Goal: Task Accomplishment & Management: Use online tool/utility

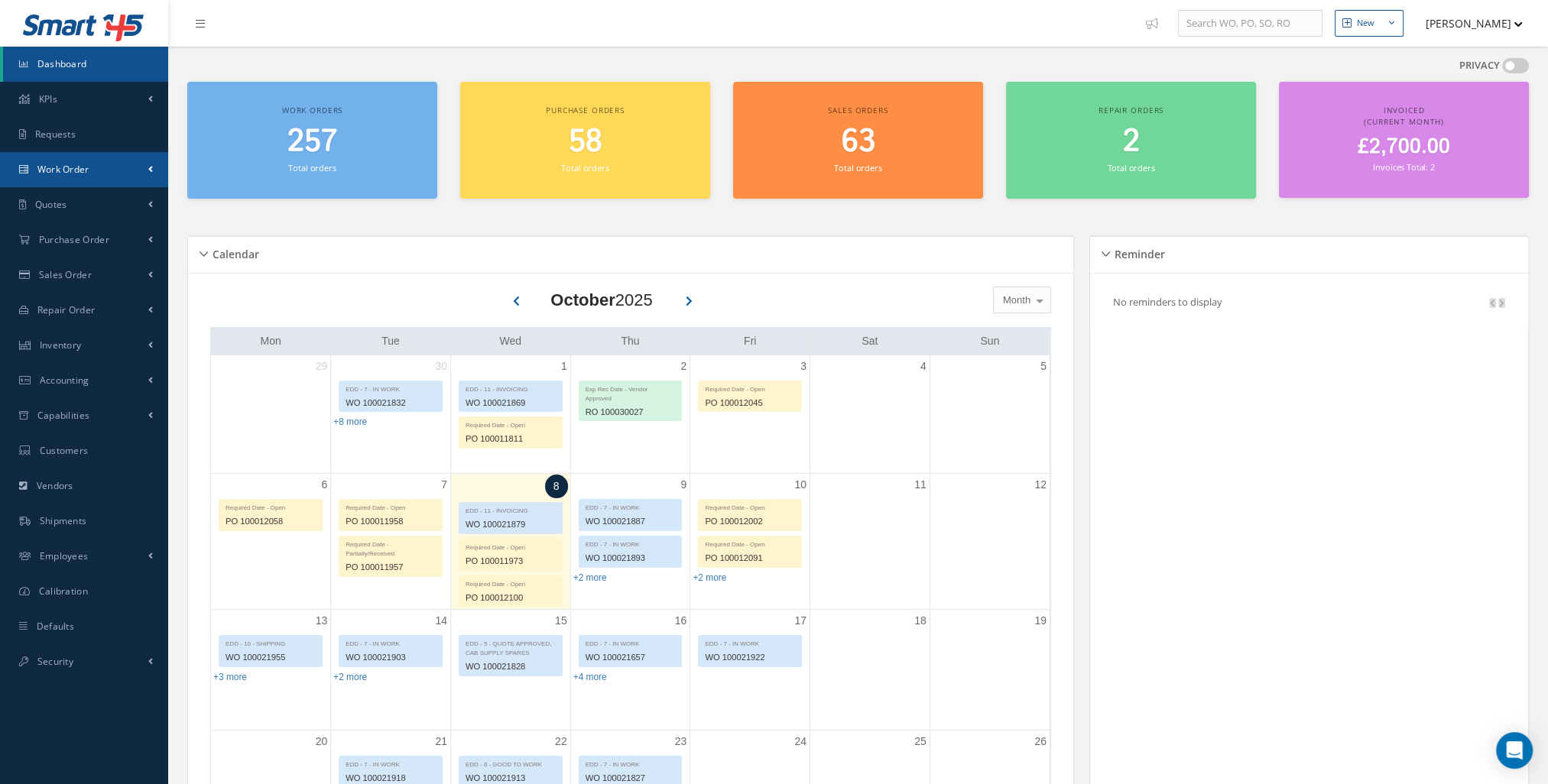
click at [77, 181] on link "Work Order" at bounding box center [84, 169] width 168 height 35
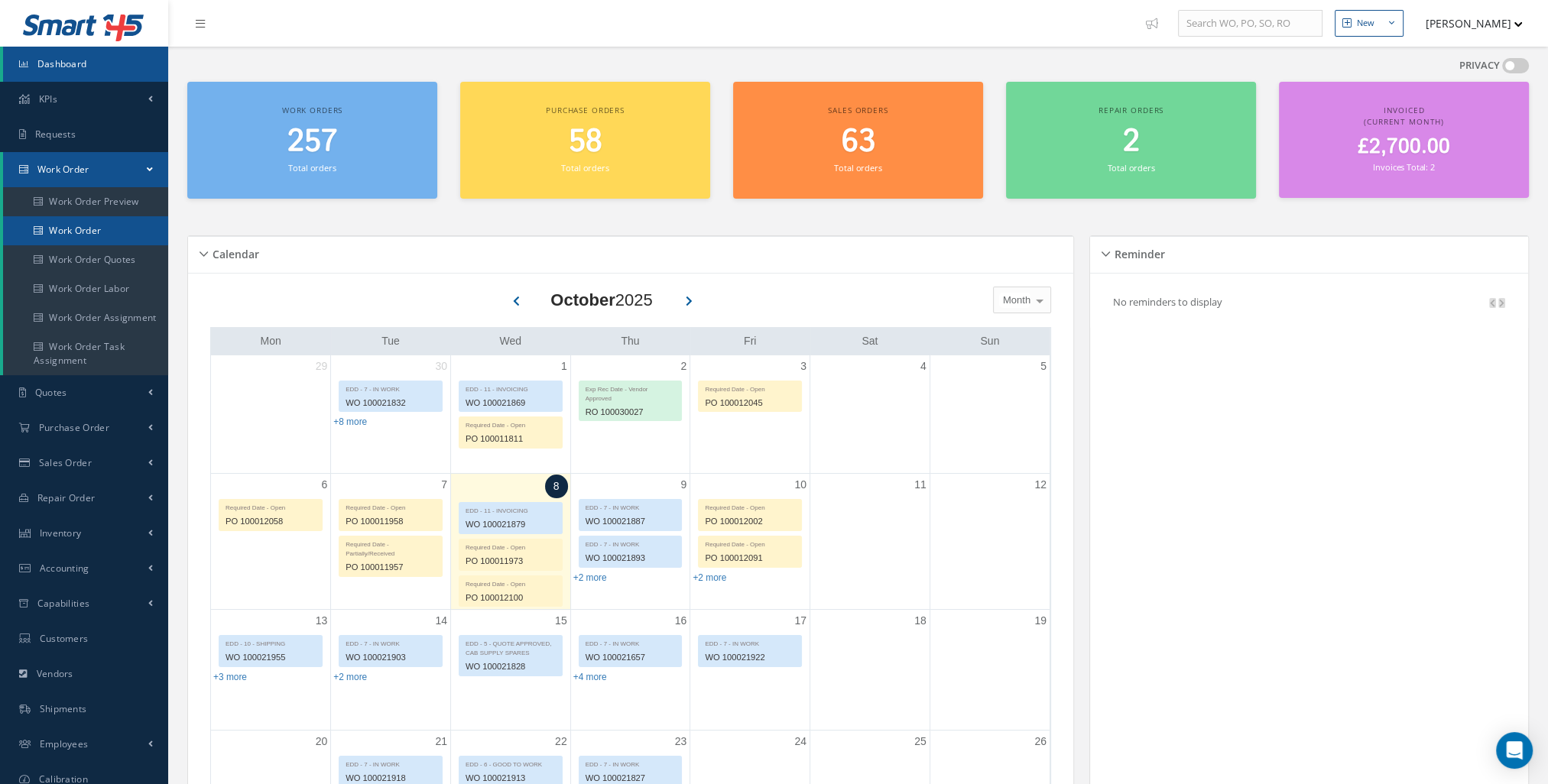
click at [113, 225] on link "Work Order" at bounding box center [85, 230] width 165 height 29
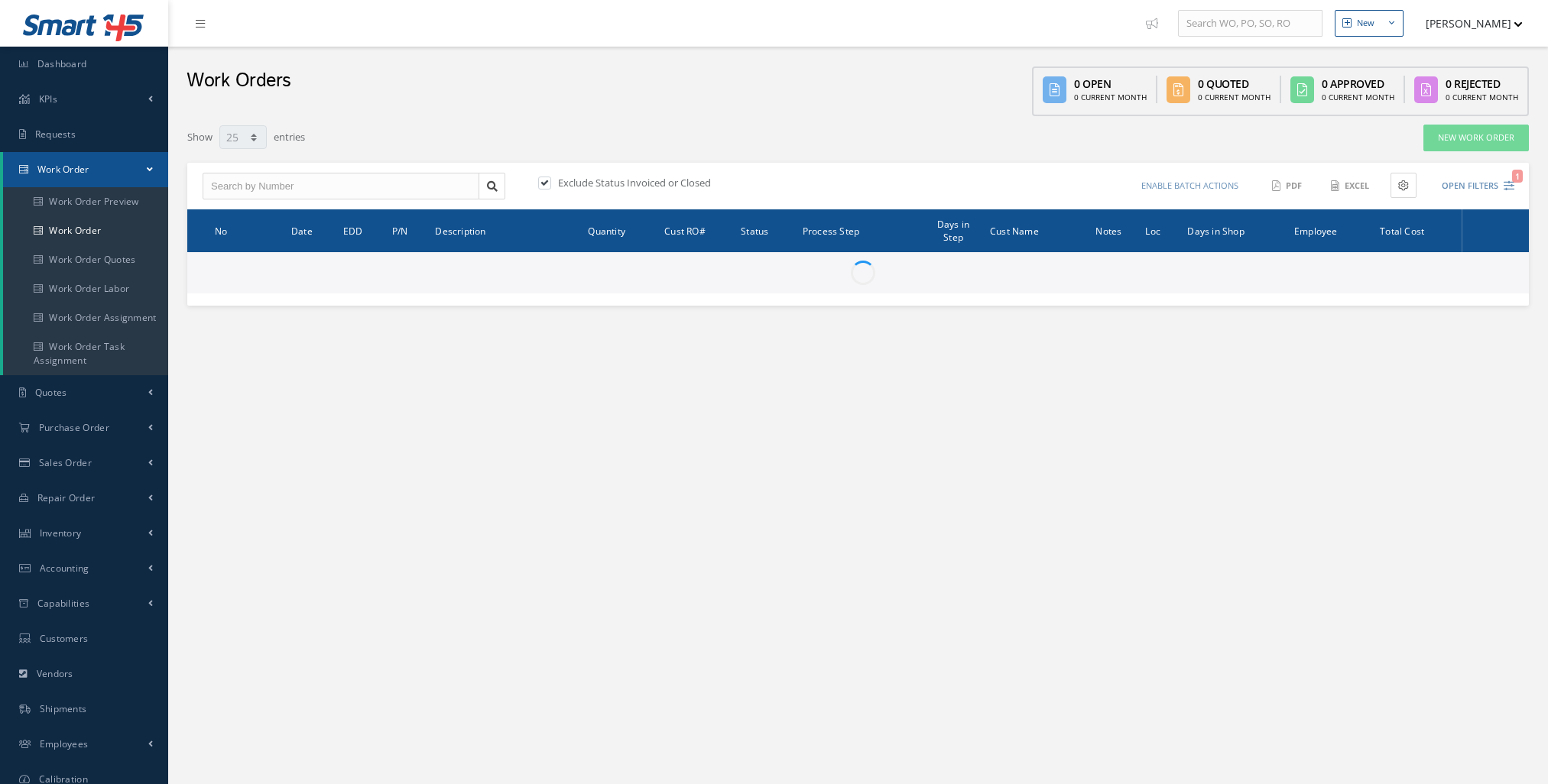
select select "25"
type input "All Work Request"
type input "All Work Performed"
type input "All Status"
type input "WO Part Status"
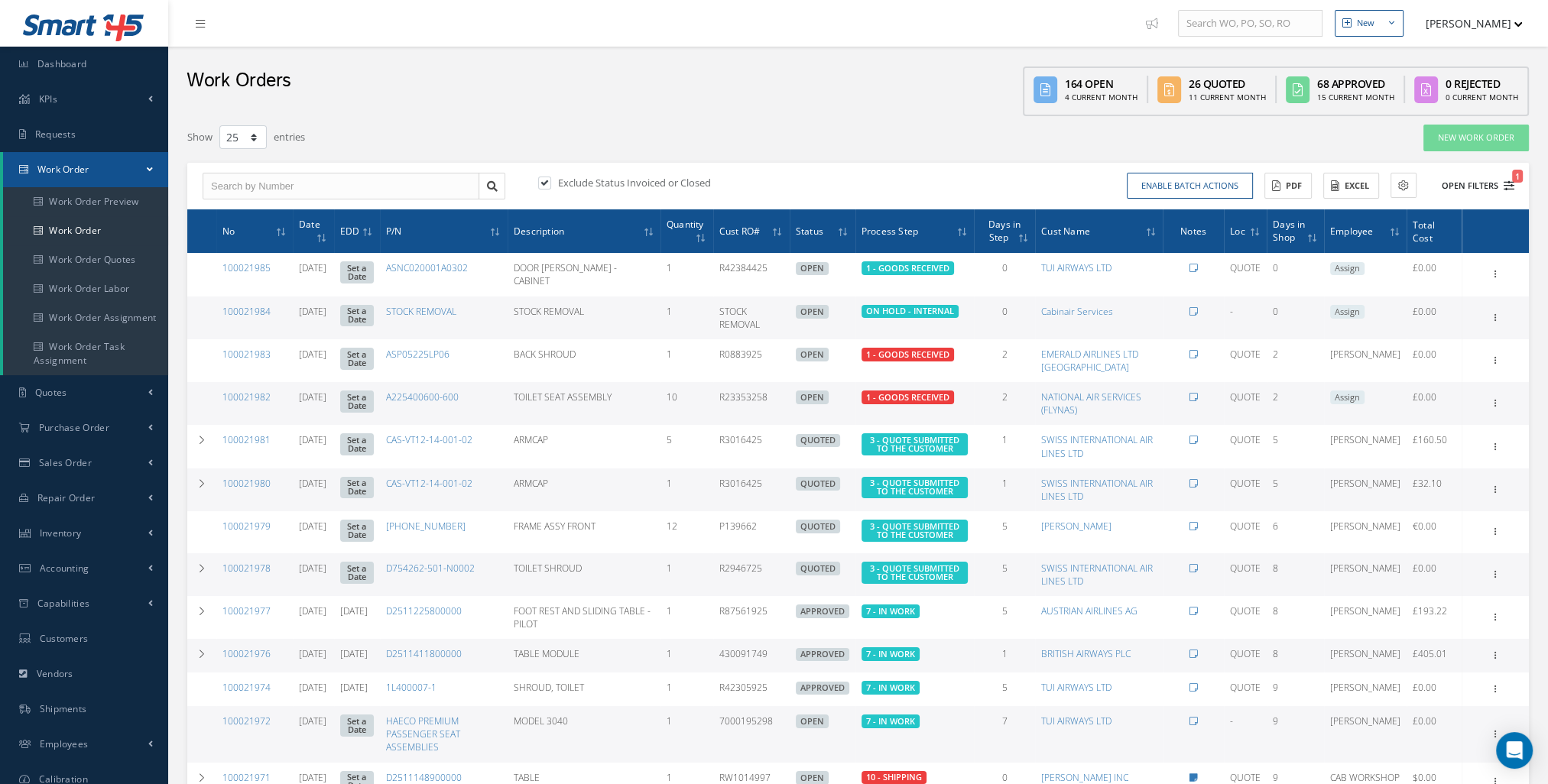
click at [1483, 185] on button "Open Filters 1" at bounding box center [1470, 186] width 86 height 26
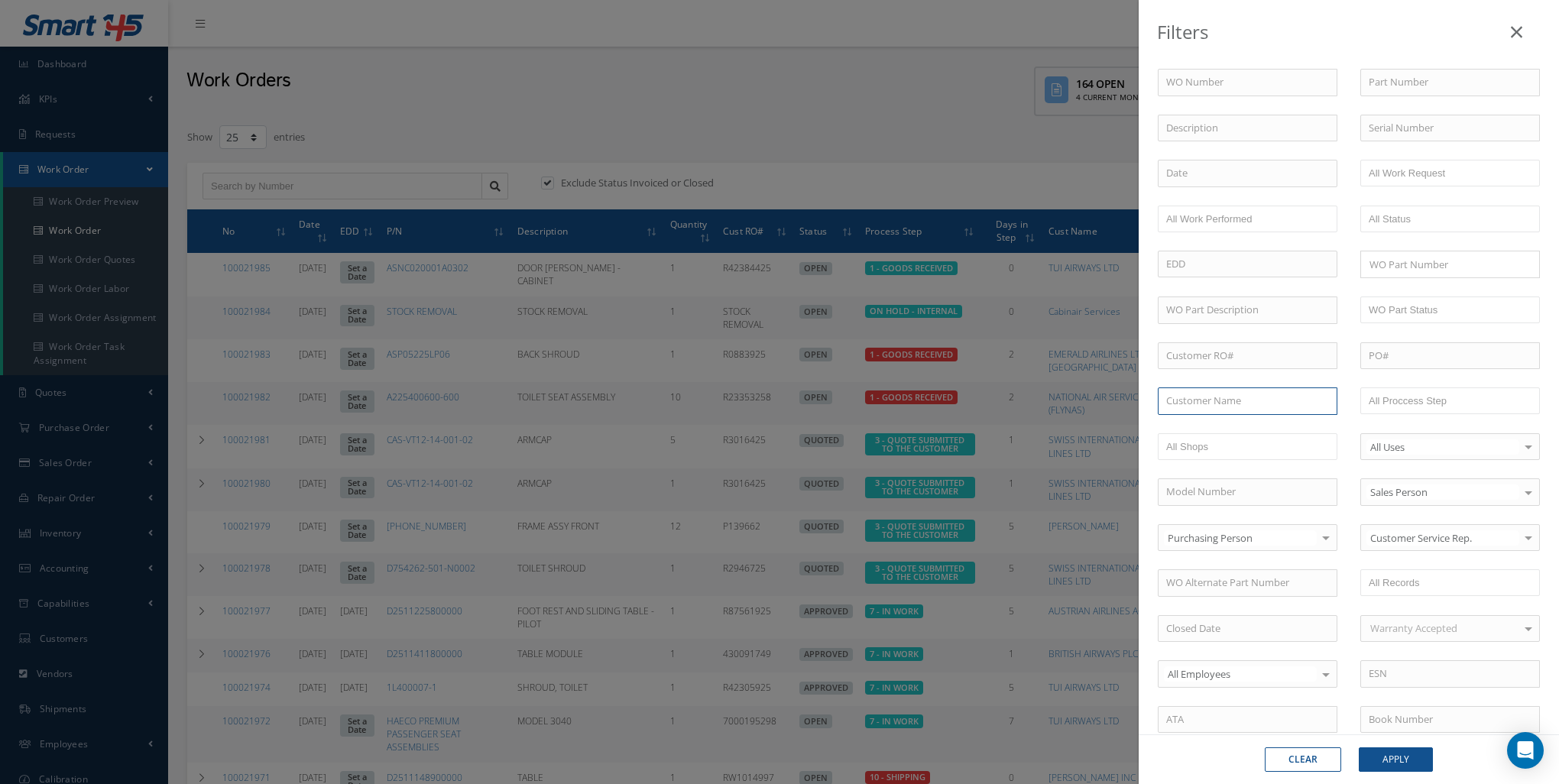
click at [1220, 389] on input "text" at bounding box center [1248, 400] width 180 height 27
click at [1222, 421] on span "ANTAVIA SAS" at bounding box center [1205, 428] width 78 height 14
type input "ANTAVIA SAS"
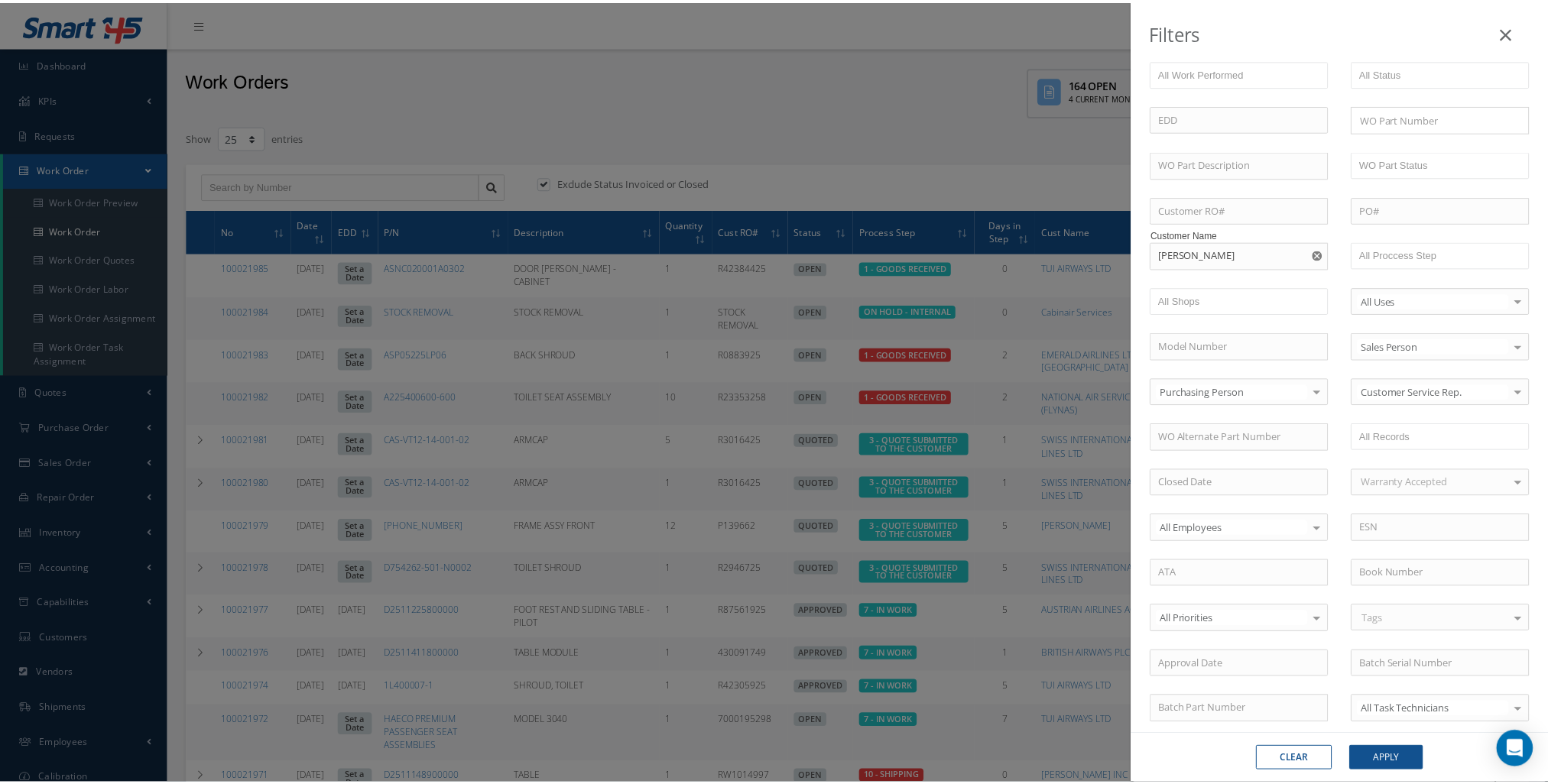
scroll to position [277, 0]
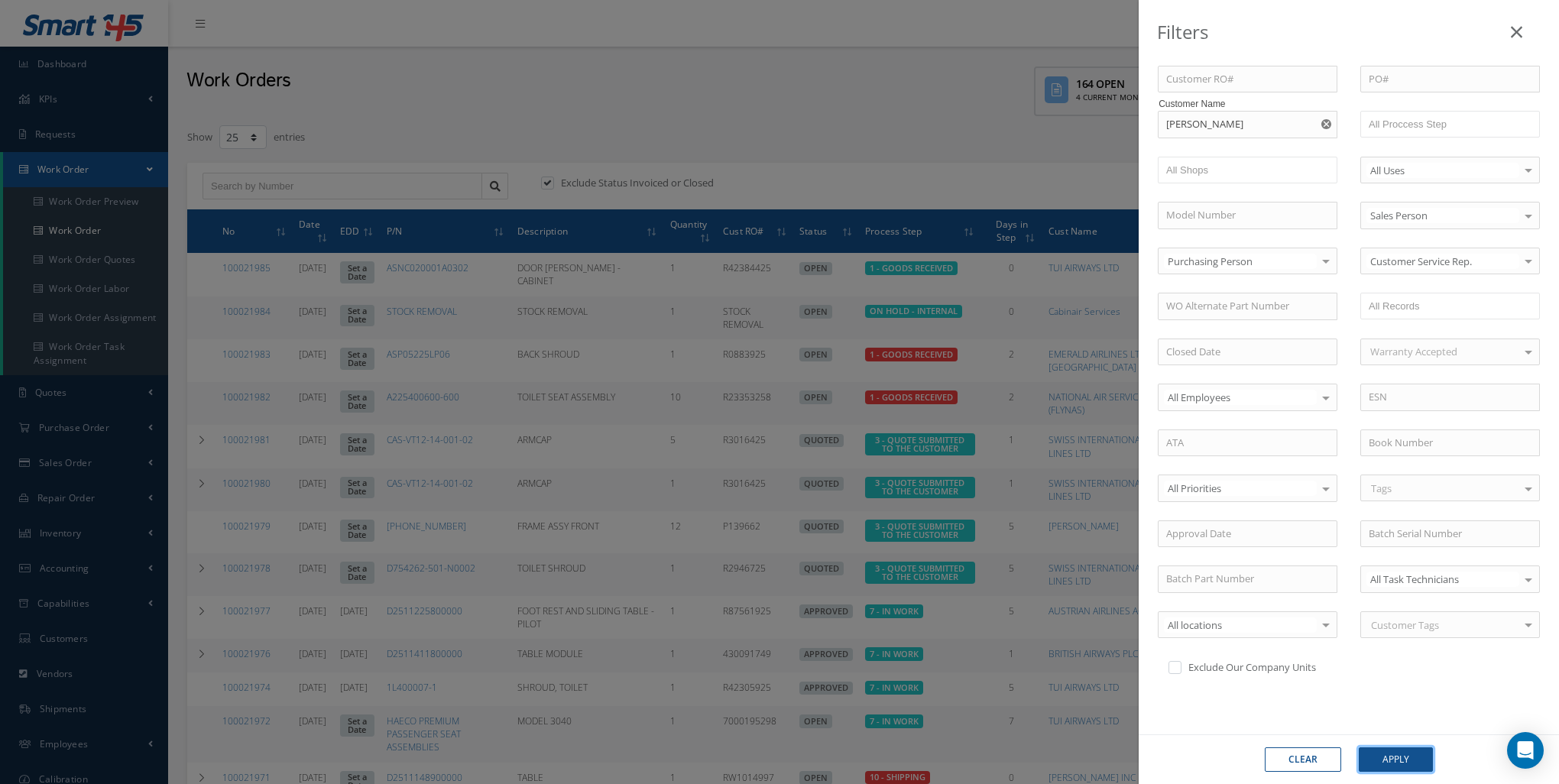
click at [1396, 758] on button "Apply" at bounding box center [1396, 760] width 74 height 25
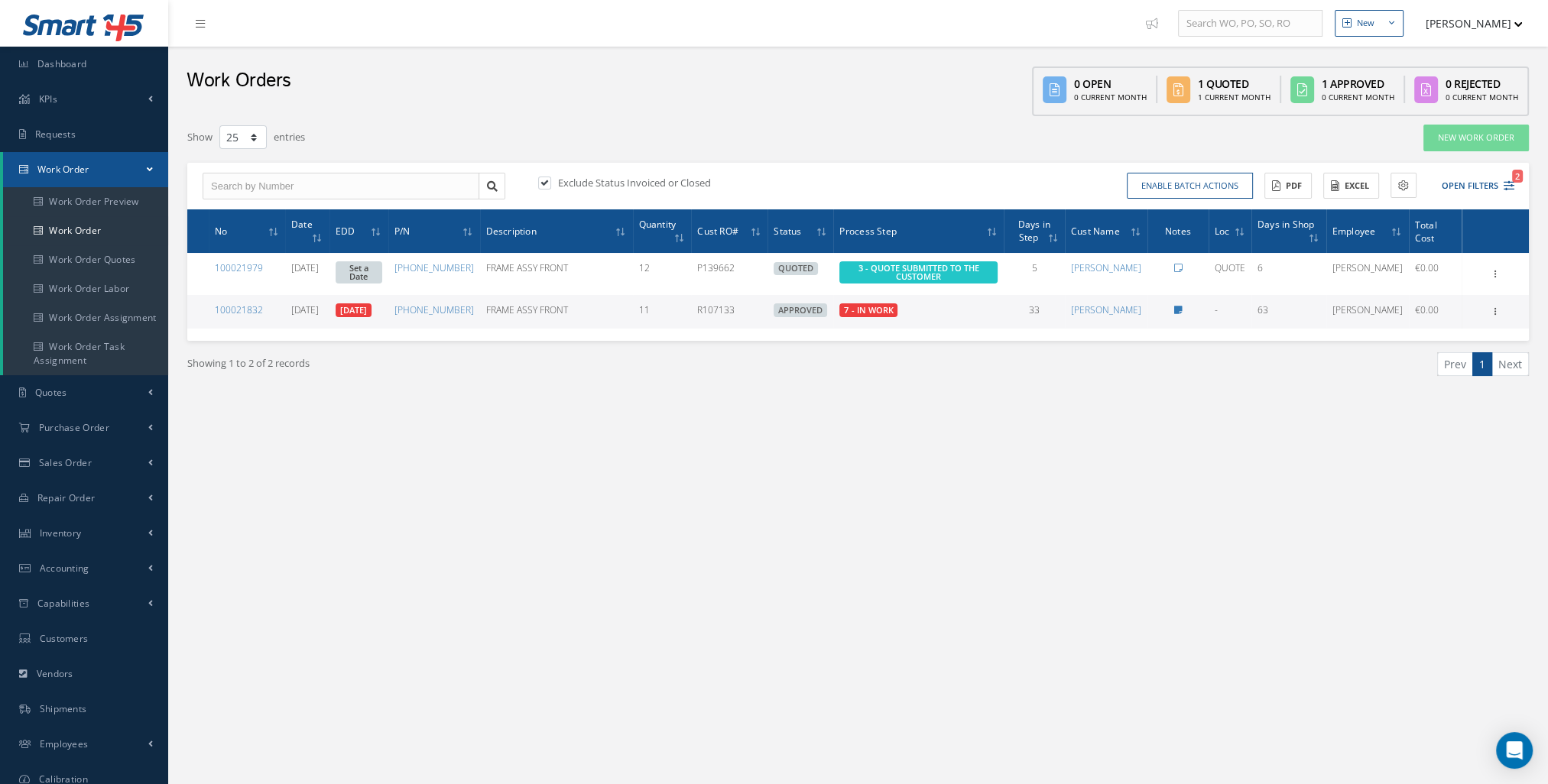
click at [550, 186] on label at bounding box center [552, 183] width 4 height 14
click at [547, 186] on input "checkbox" at bounding box center [543, 184] width 10 height 10
checkbox input "false"
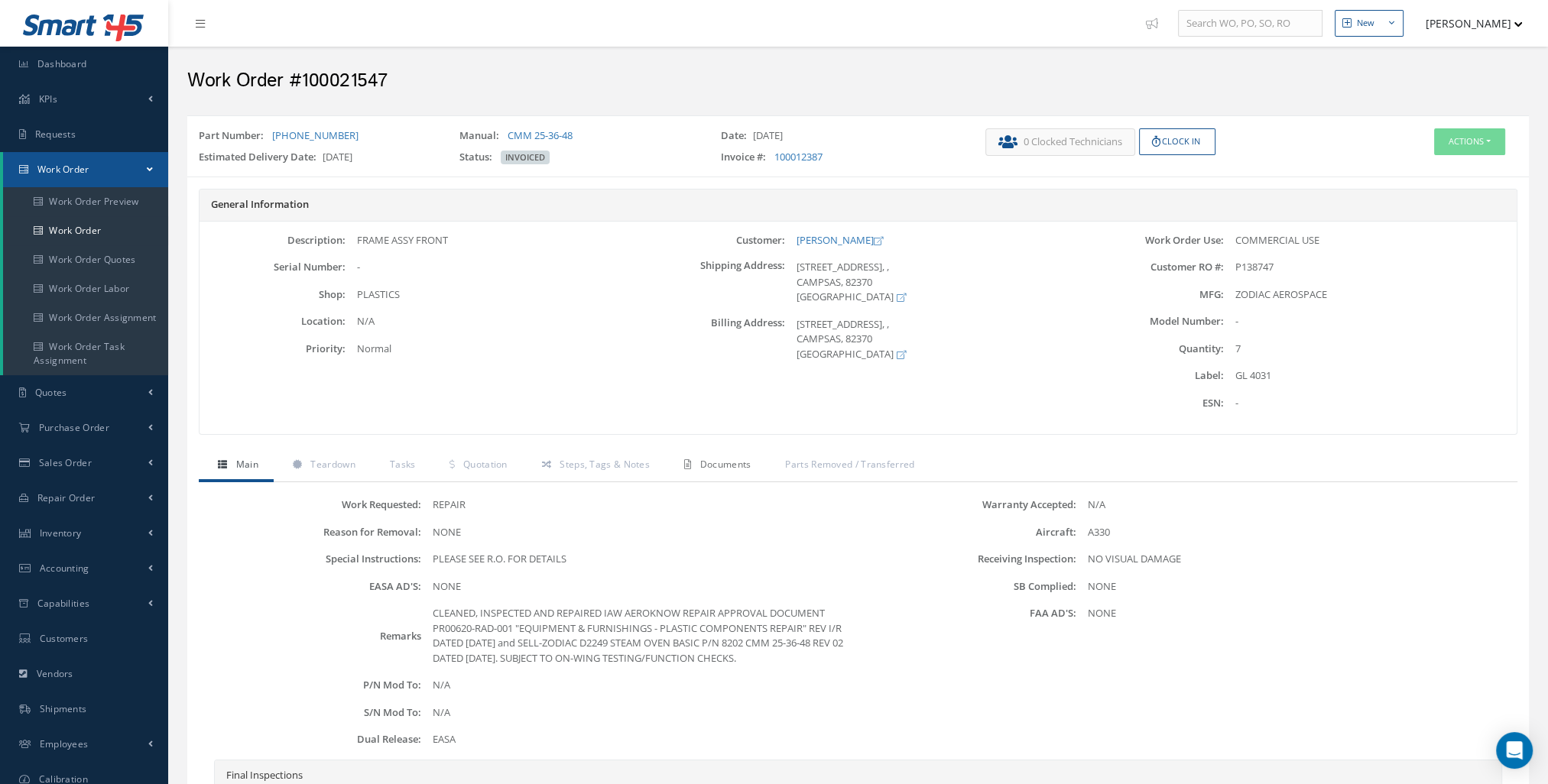
click at [722, 461] on span "Documents" at bounding box center [726, 464] width 51 height 13
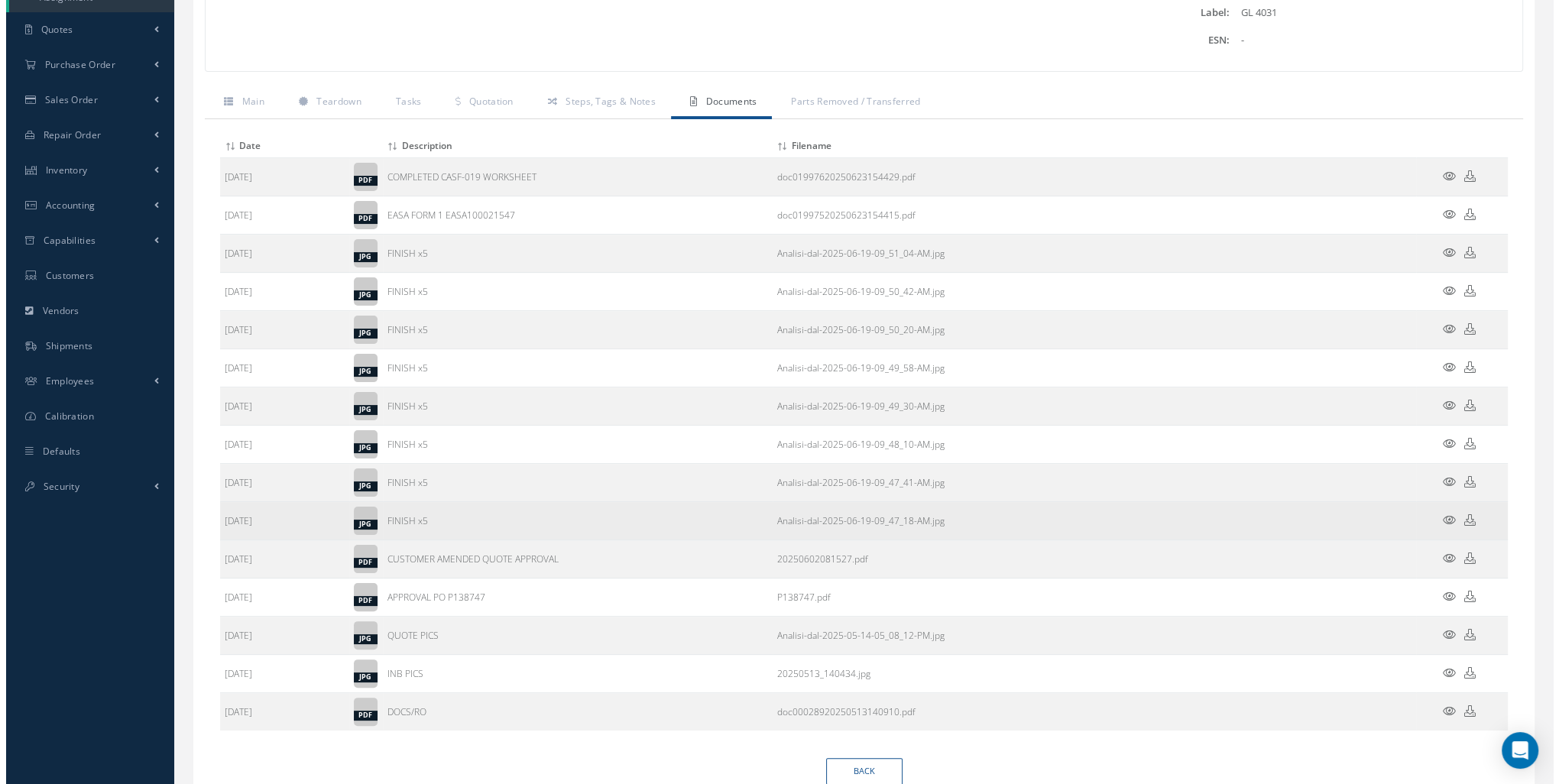
scroll to position [382, 0]
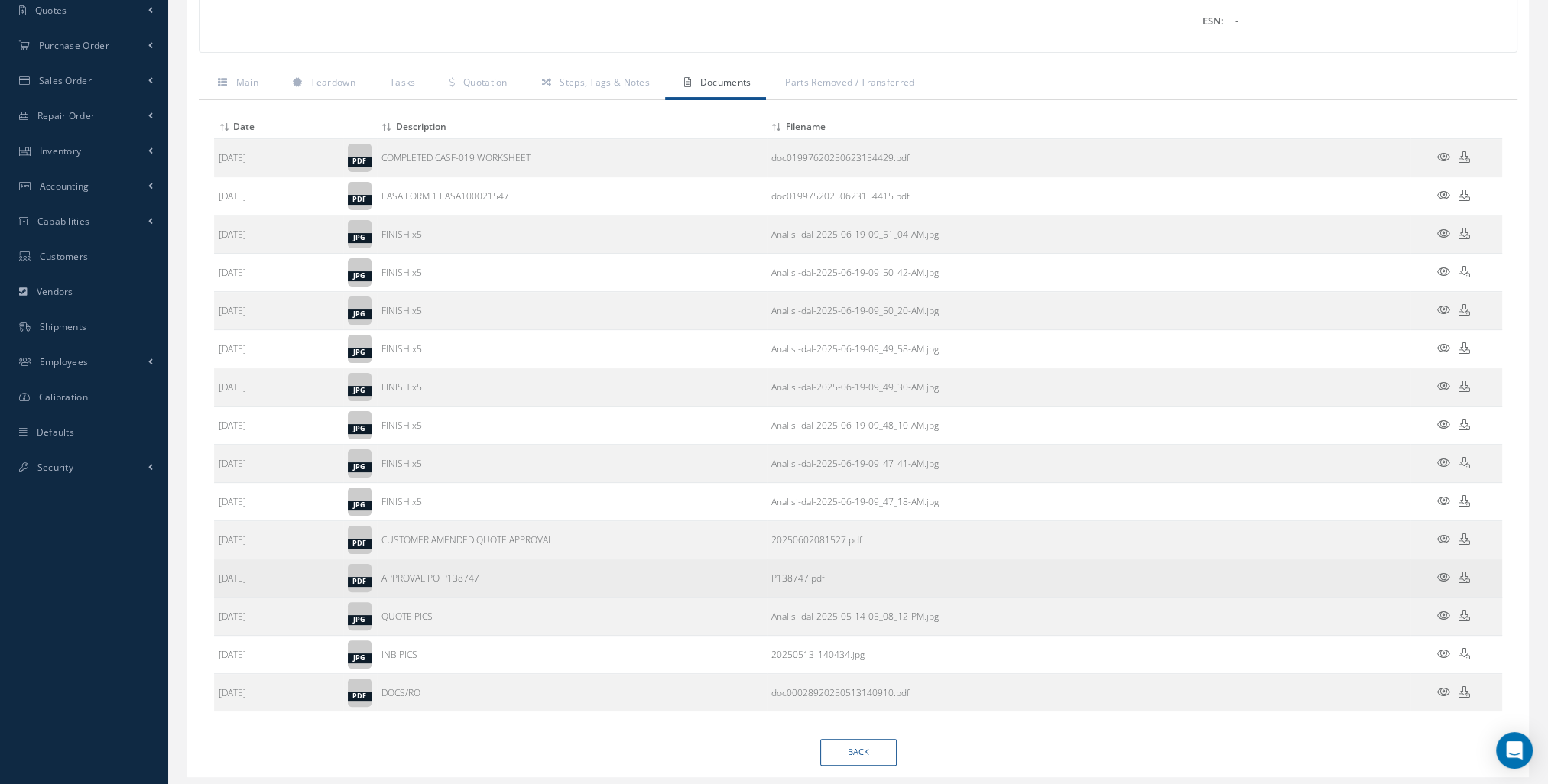
click at [1440, 572] on icon at bounding box center [1443, 577] width 13 height 12
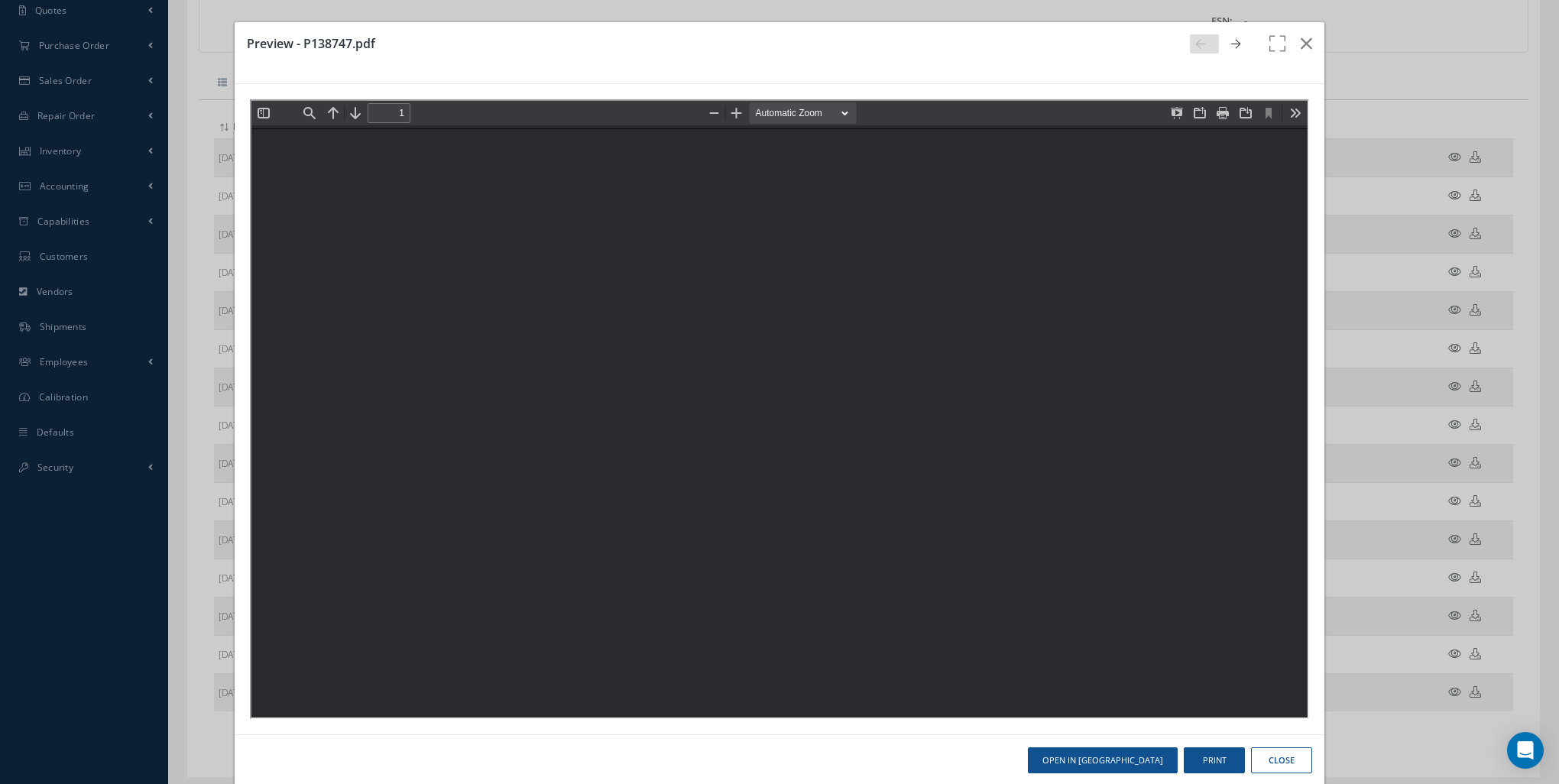
scroll to position [0, 0]
type input "0"
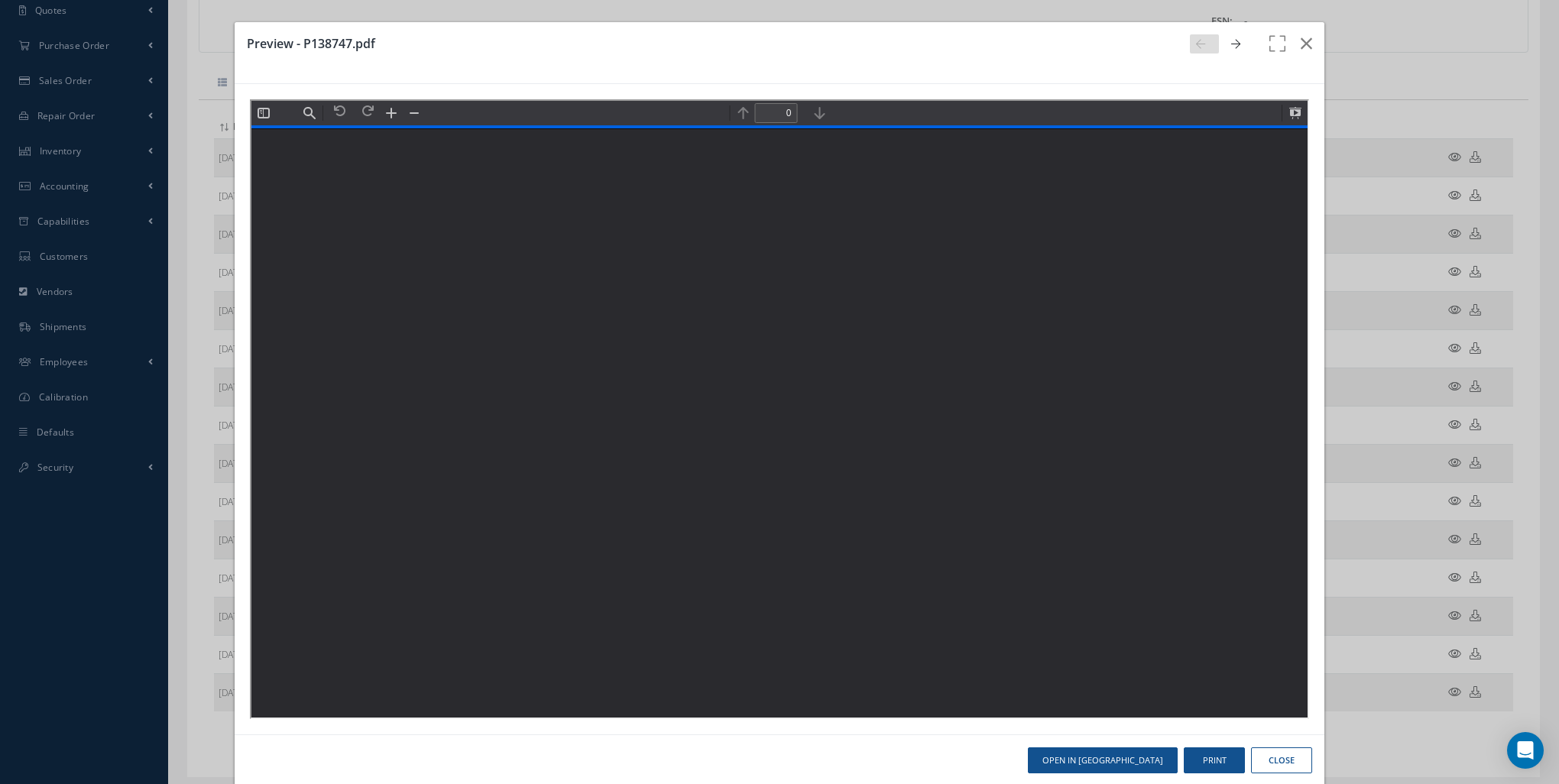
type input "1"
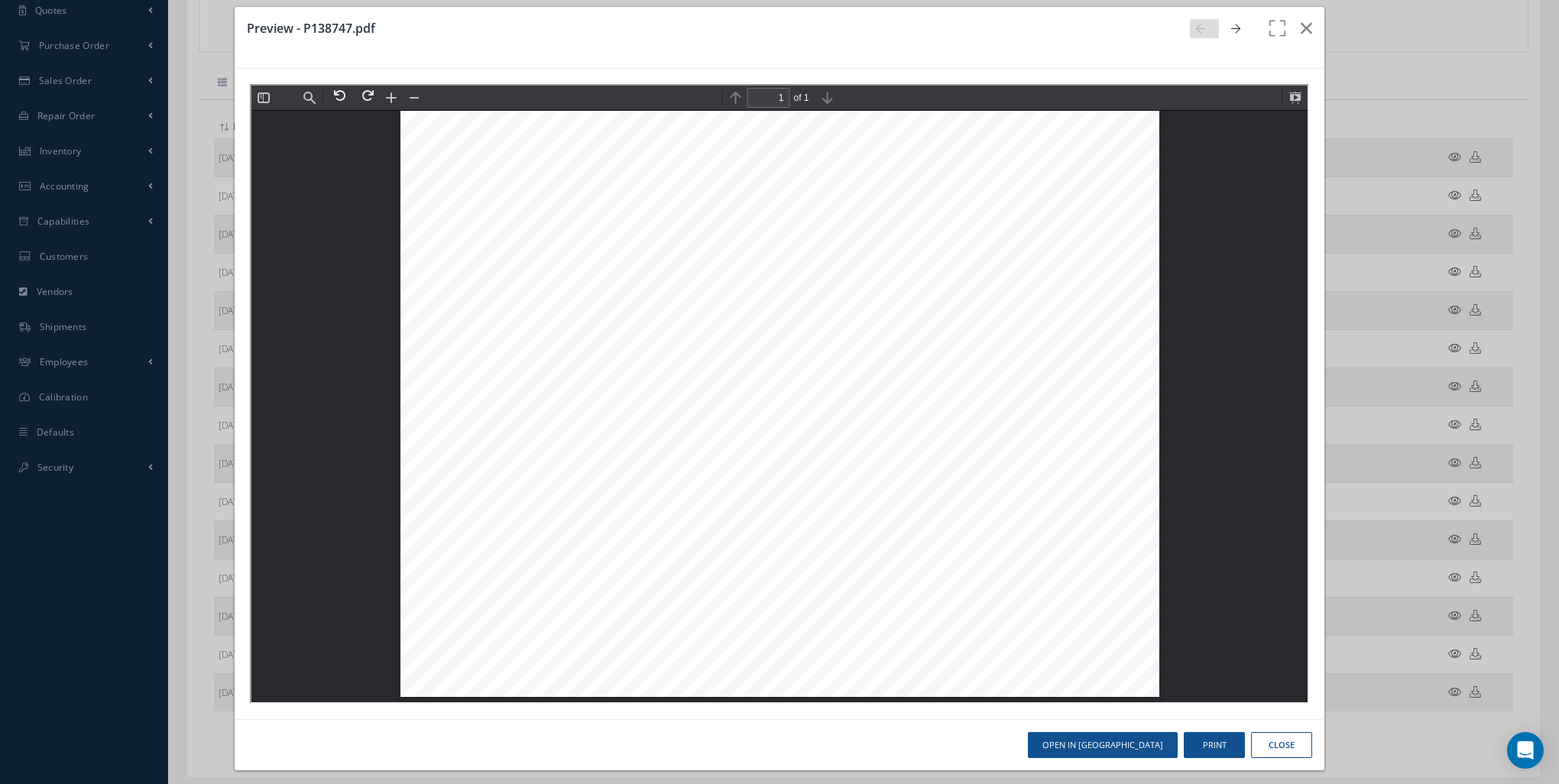
scroll to position [22, 0]
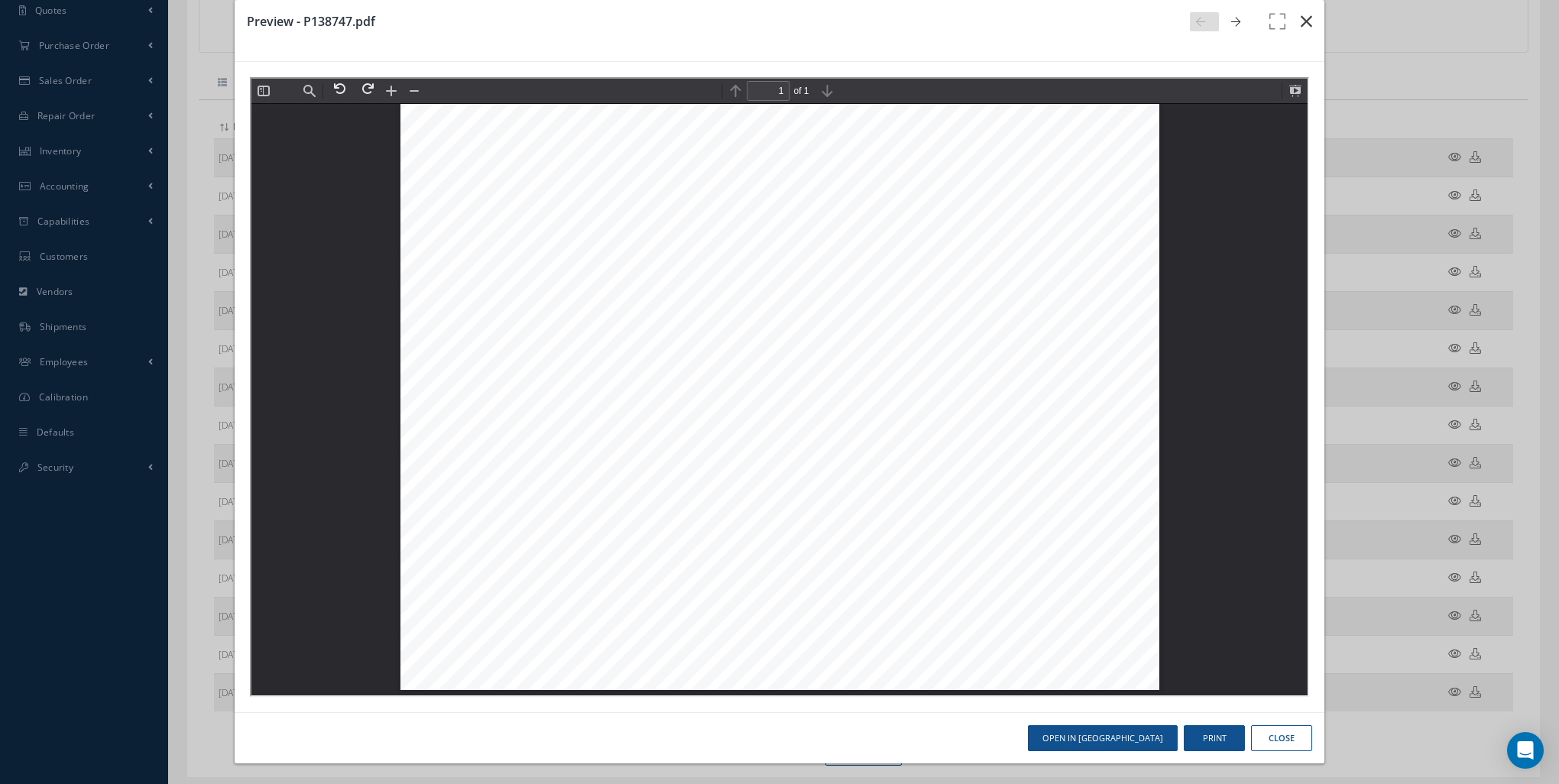
click at [1289, 14] on button "button" at bounding box center [1306, 21] width 36 height 43
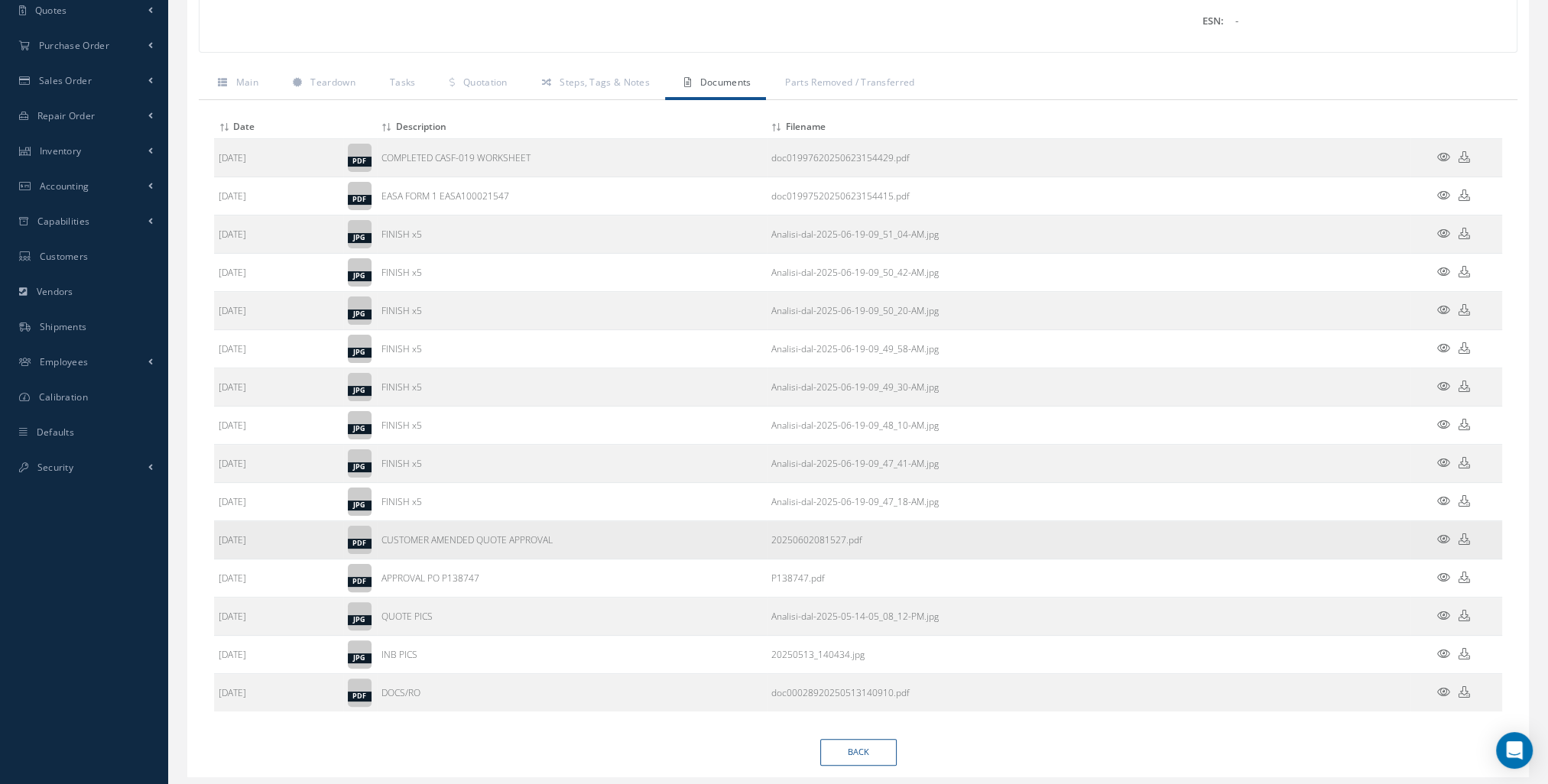
click at [1443, 534] on icon at bounding box center [1443, 539] width 13 height 12
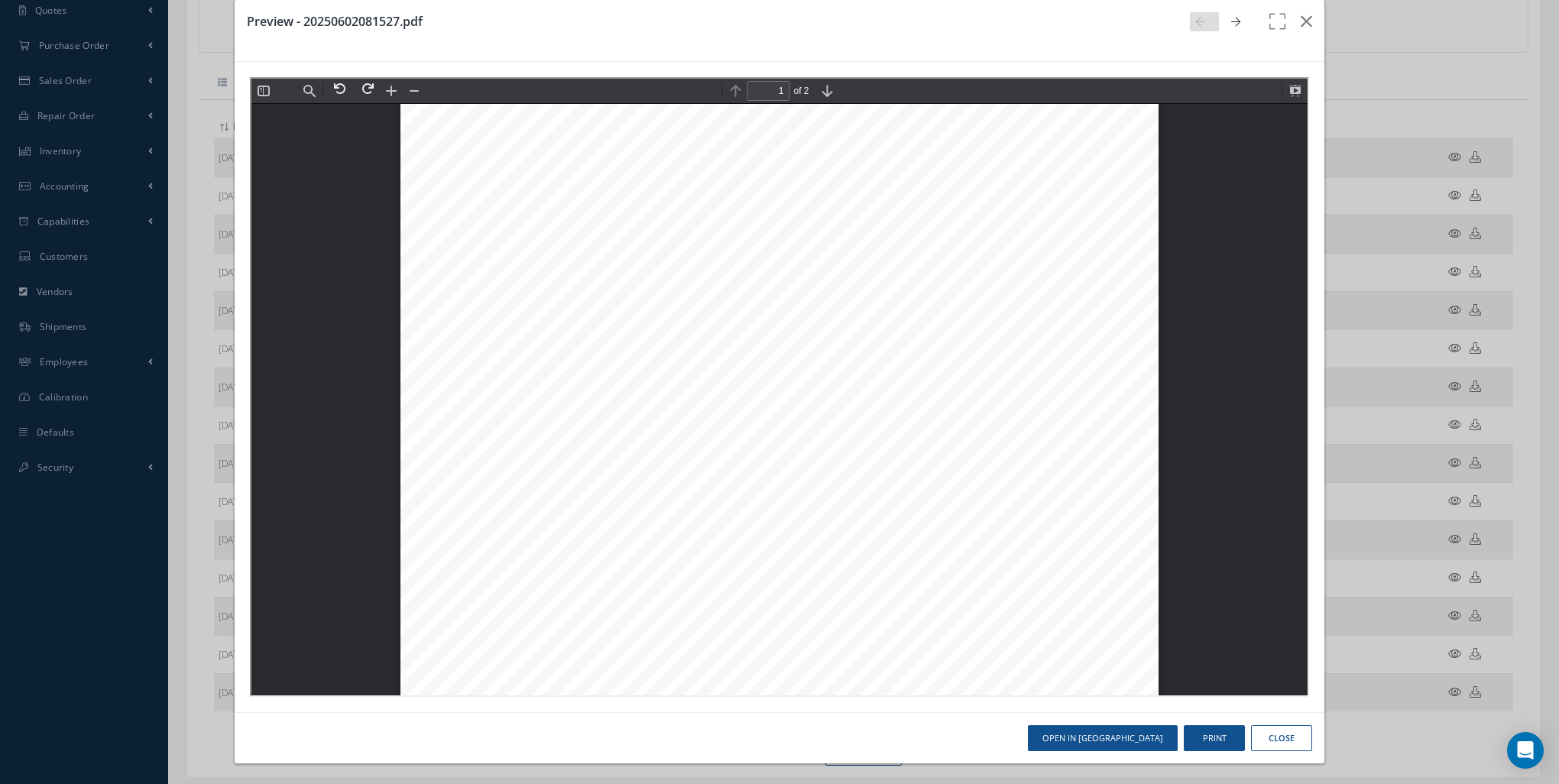
scroll to position [466, 0]
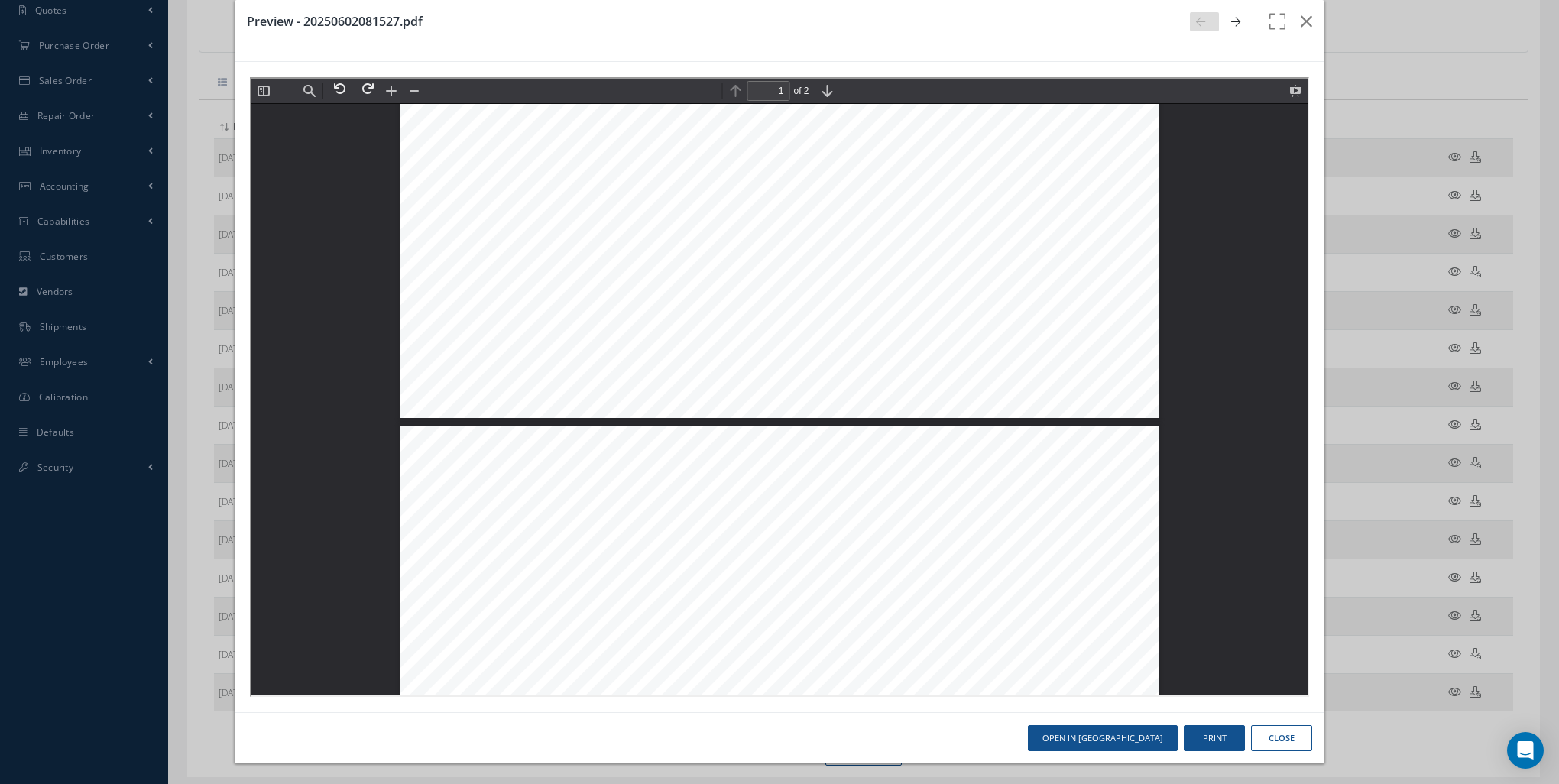
type input "2"
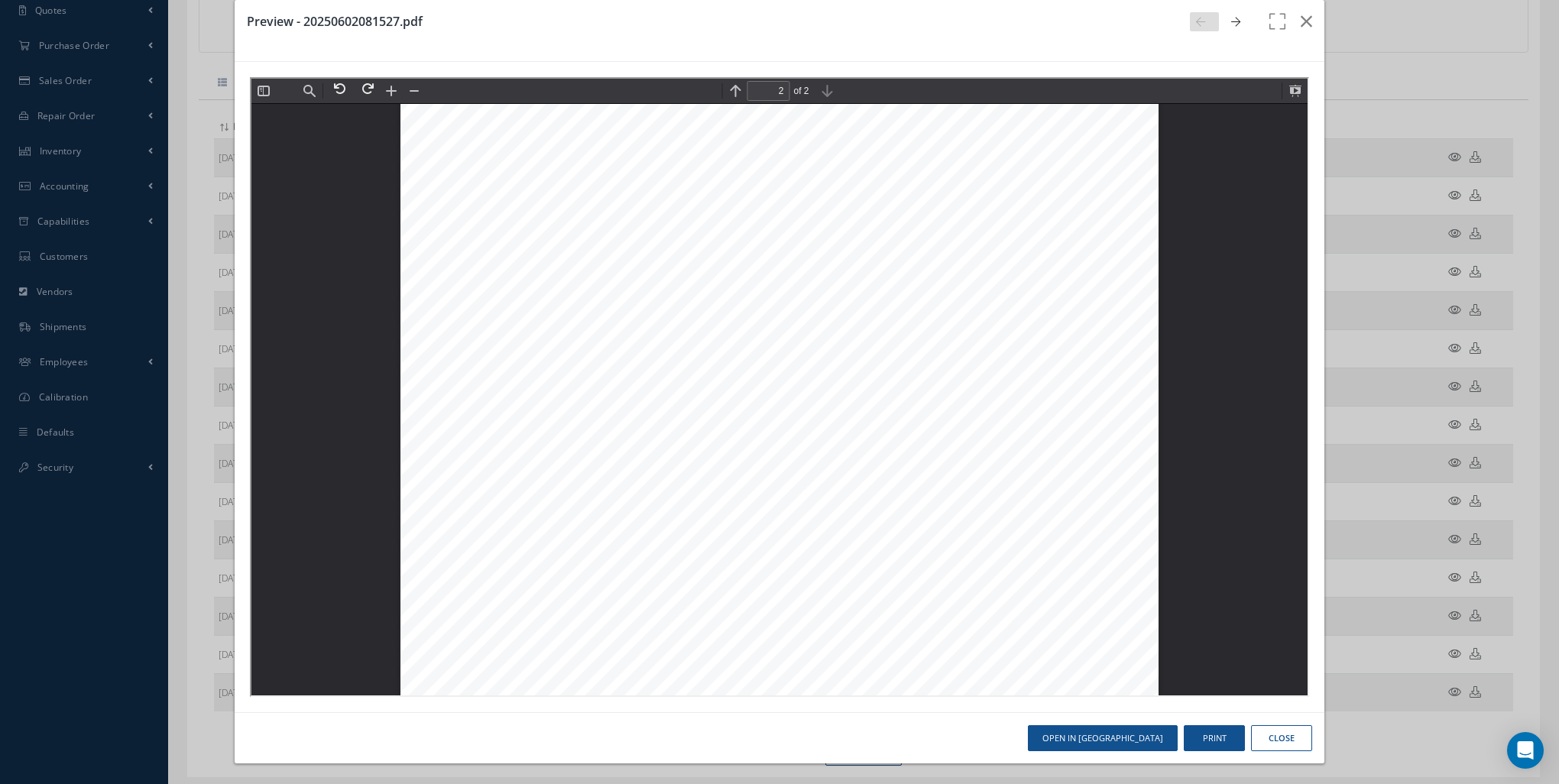
scroll to position [1535, 0]
click at [1301, 14] on icon "button" at bounding box center [1306, 22] width 12 height 19
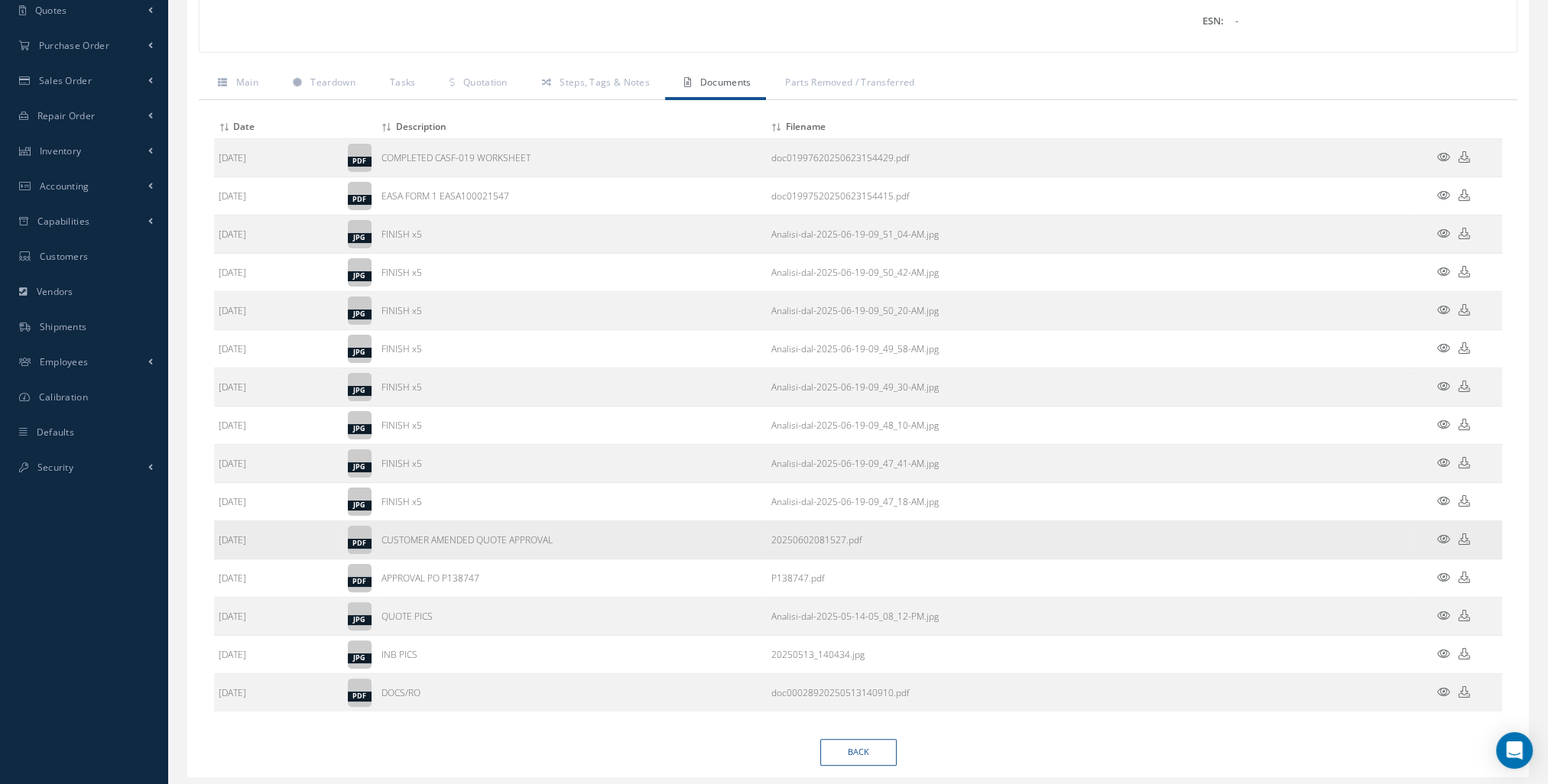
click at [1467, 537] on icon at bounding box center [1464, 539] width 12 height 12
click at [1442, 534] on icon at bounding box center [1443, 539] width 13 height 12
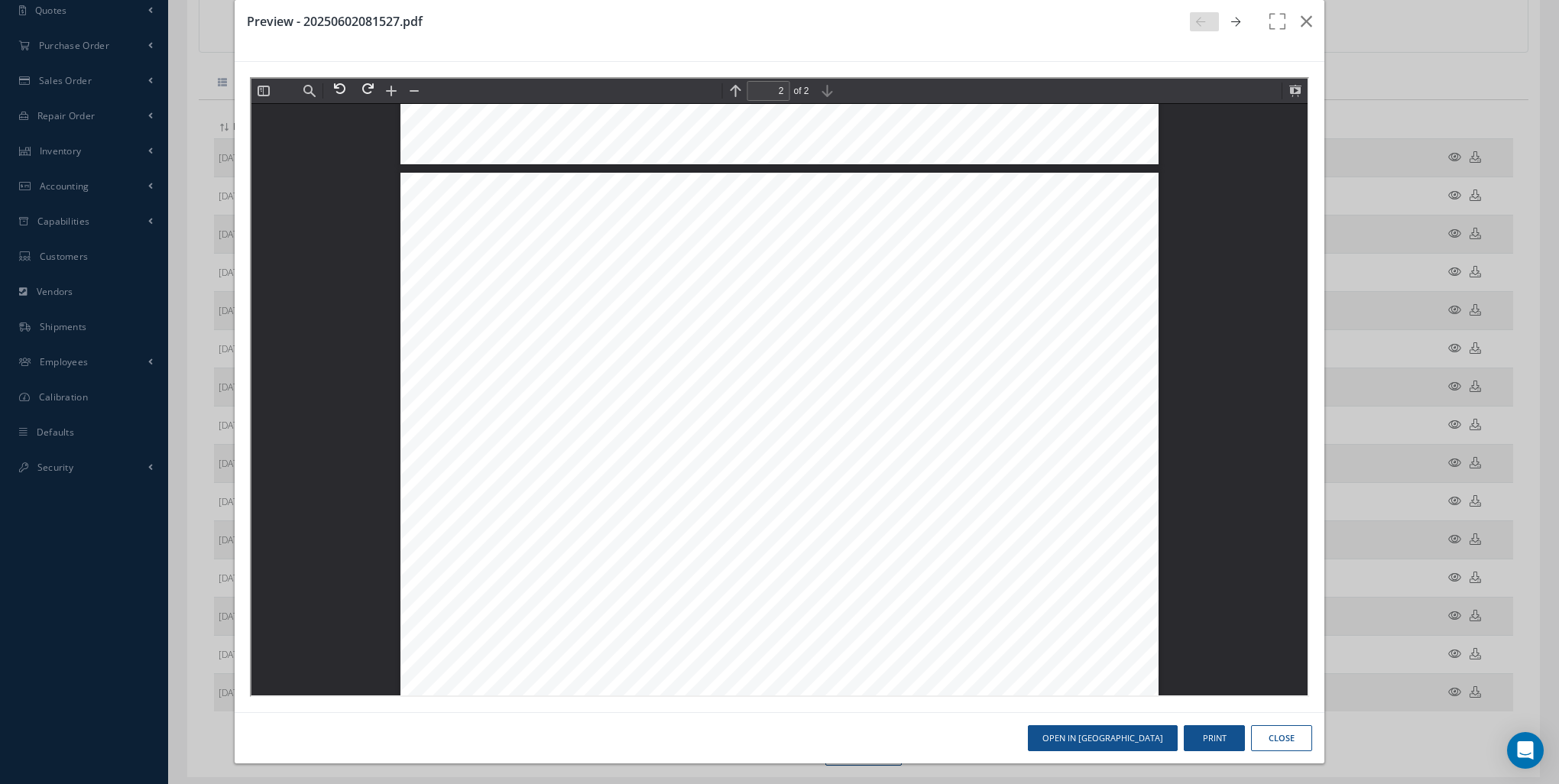
type input "1"
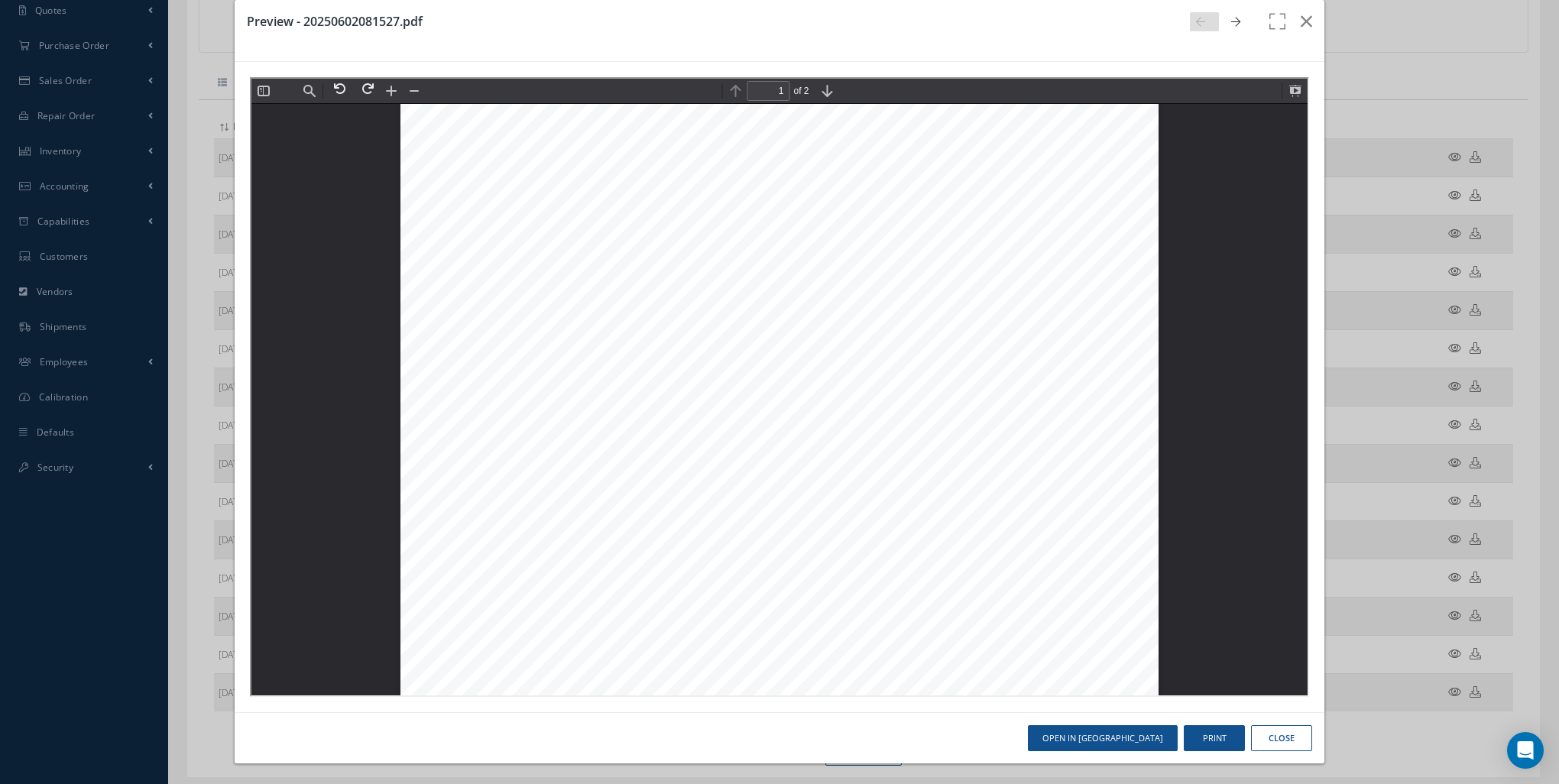
scroll to position [313, 0]
click at [1301, 22] on icon "button" at bounding box center [1306, 22] width 12 height 19
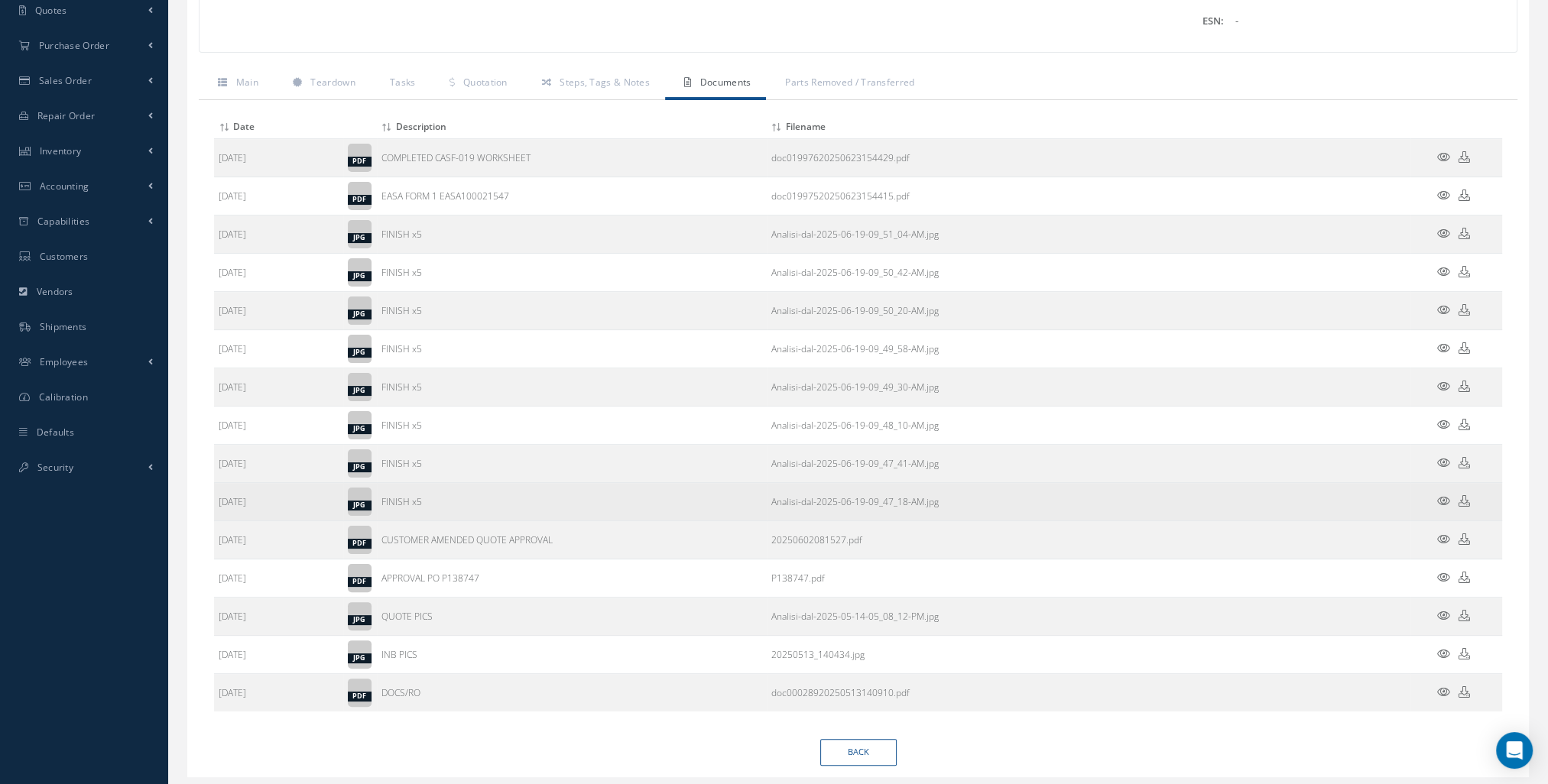
click at [1438, 498] on icon at bounding box center [1443, 500] width 13 height 12
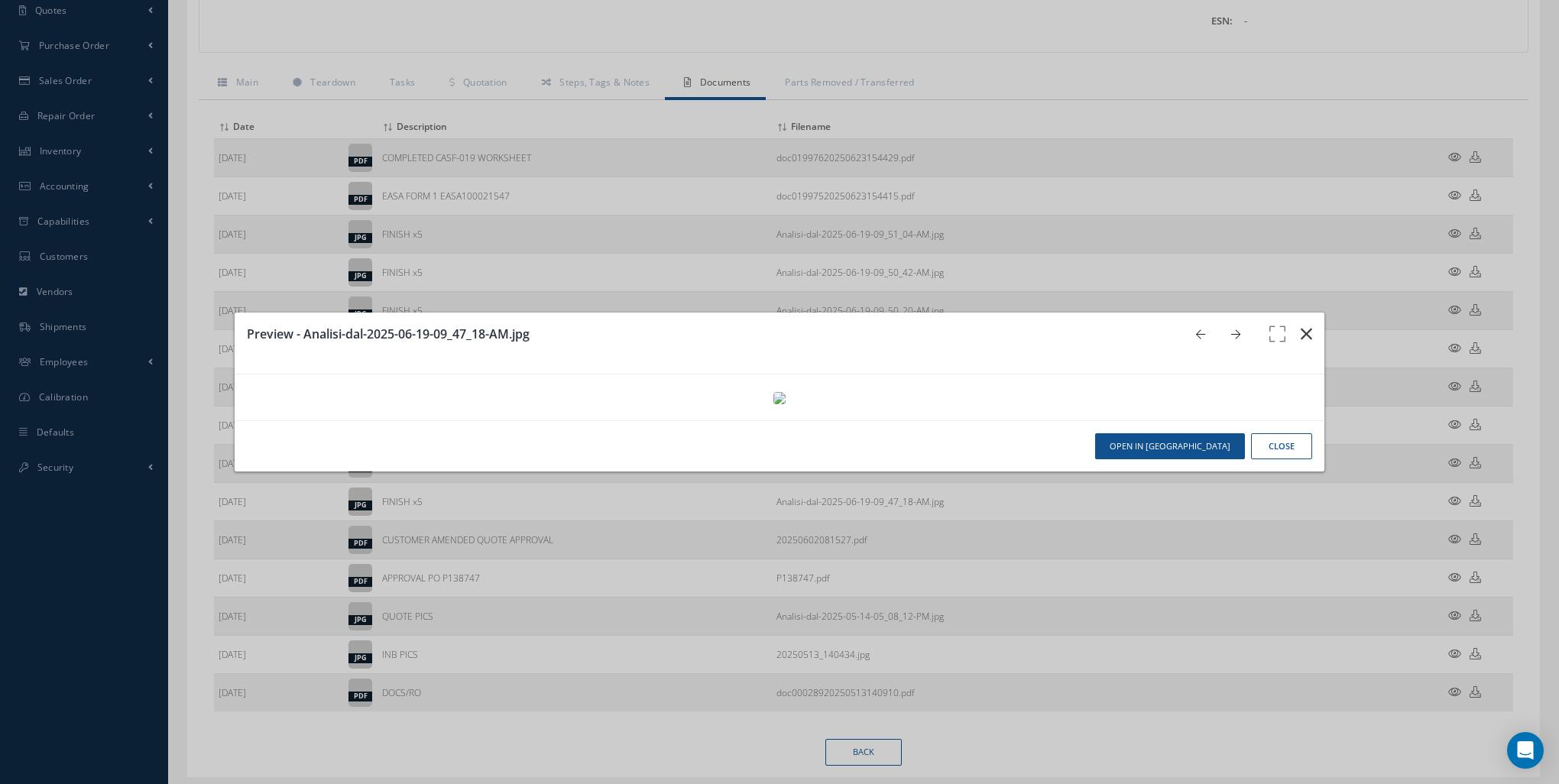
click at [1304, 313] on button "button" at bounding box center [1306, 333] width 36 height 43
